Goal: Download file/media

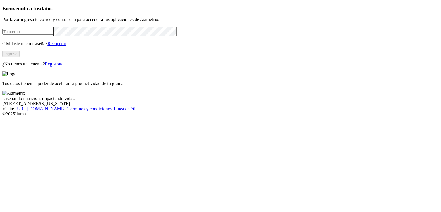
type input "[EMAIL_ADDRESS][PERSON_NAME][DOMAIN_NAME]"
click at [20, 57] on button "Ingresa" at bounding box center [10, 54] width 17 height 6
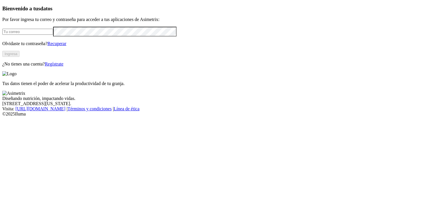
type input "[EMAIL_ADDRESS][PERSON_NAME][DOMAIN_NAME]"
click at [20, 57] on button "Ingresa" at bounding box center [10, 54] width 17 height 6
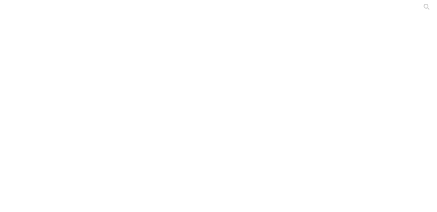
drag, startPoint x: 123, startPoint y: 69, endPoint x: 68, endPoint y: 69, distance: 54.6
drag, startPoint x: 133, startPoint y: 72, endPoint x: 70, endPoint y: 74, distance: 63.2
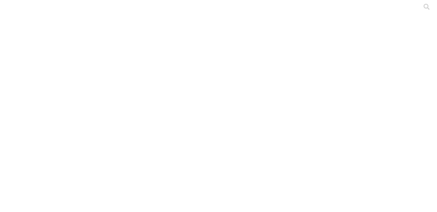
copy link "Cierre_semana_engorde"
